Goal: Transaction & Acquisition: Download file/media

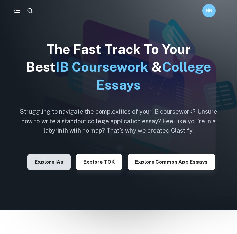
click at [55, 166] on button "Explore IAs" at bounding box center [48, 162] width 43 height 16
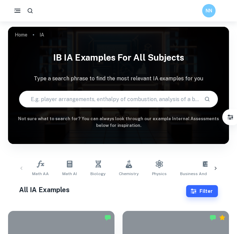
click at [115, 96] on input "text" at bounding box center [108, 99] width 179 height 19
type input "mathematical exploration of an egg"
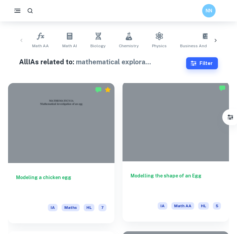
scroll to position [138, 0]
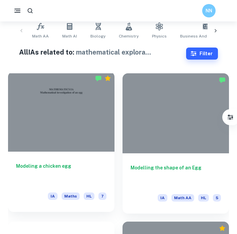
click at [73, 142] on div at bounding box center [61, 112] width 106 height 80
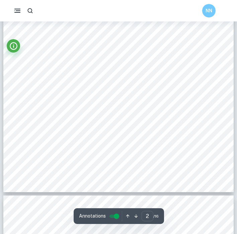
scroll to position [513, 0]
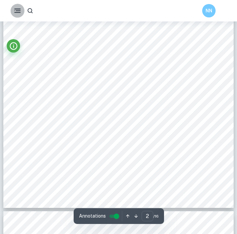
click at [15, 9] on rect "button" at bounding box center [17, 9] width 6 height 1
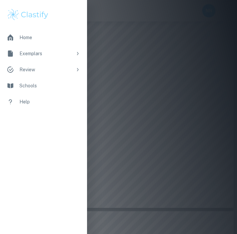
click at [118, 90] on div at bounding box center [118, 117] width 237 height 234
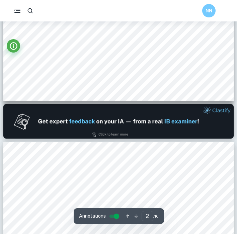
type input "1"
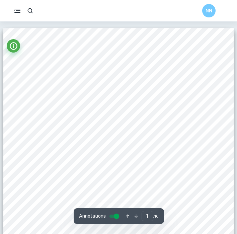
scroll to position [0, 0]
click at [14, 47] on icon "Info" at bounding box center [13, 46] width 9 height 9
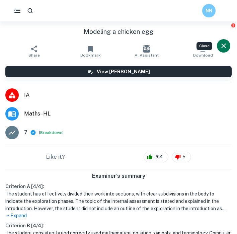
click at [204, 53] on span "Download" at bounding box center [203, 55] width 20 height 5
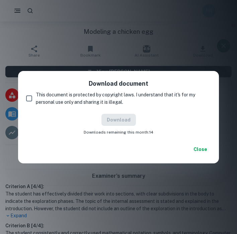
click at [29, 99] on input "This document is protected by copyright laws. I understand that it's for my per…" at bounding box center [28, 98] width 13 height 13
checkbox input "true"
click at [131, 122] on button "Download" at bounding box center [118, 120] width 34 height 12
